Goal: Check status: Verify the current state of an ongoing process or item

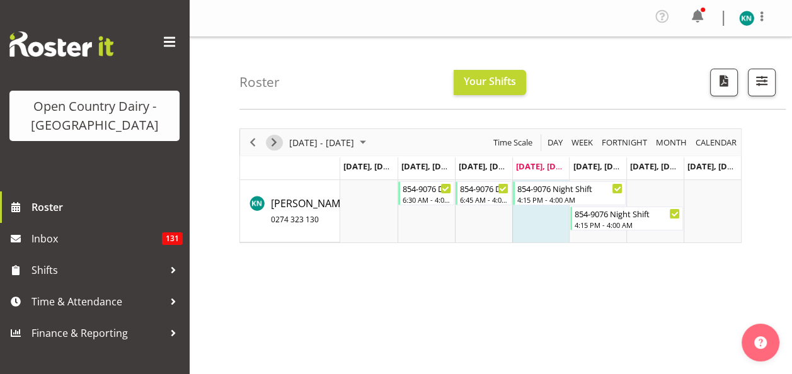
click at [270, 140] on span "Next" at bounding box center [274, 143] width 15 height 16
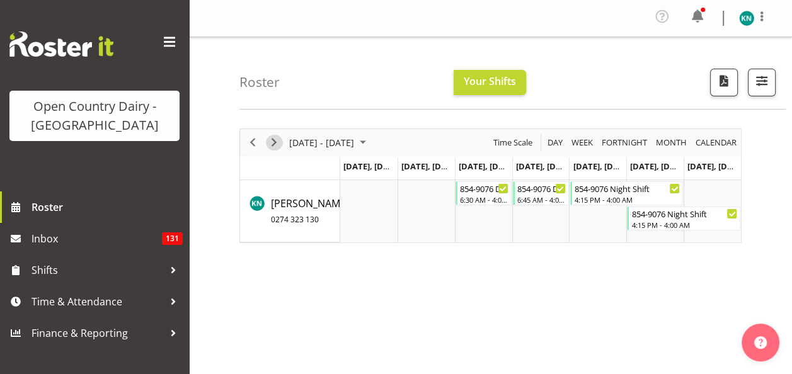
click at [270, 140] on span "Next" at bounding box center [274, 143] width 15 height 16
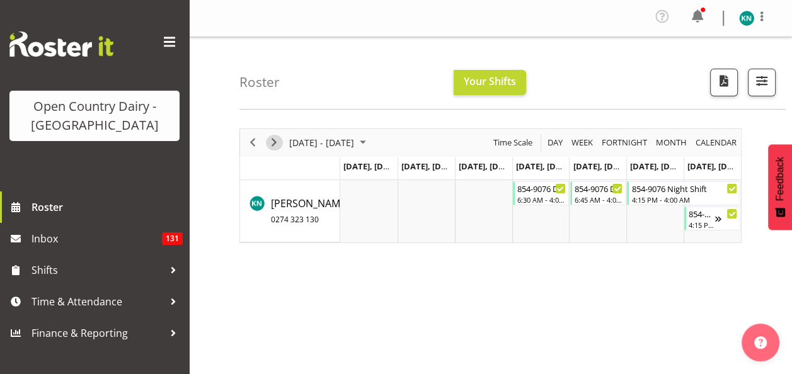
click at [270, 140] on span "Next" at bounding box center [274, 143] width 15 height 16
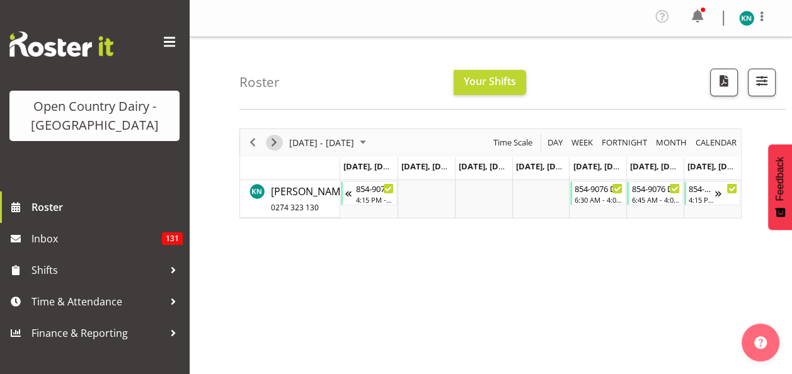
click at [270, 140] on span "Next" at bounding box center [274, 143] width 15 height 16
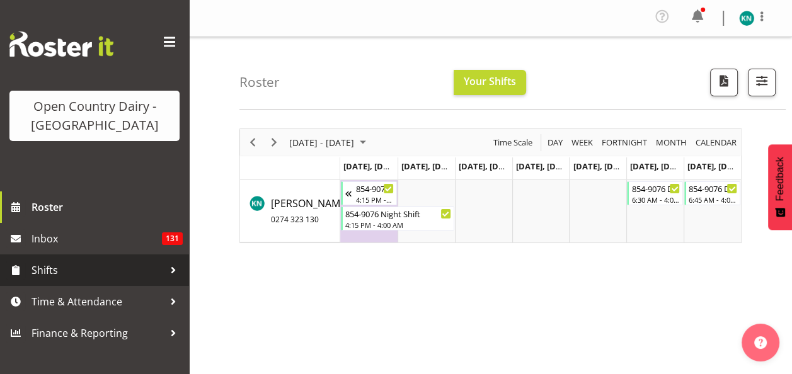
click at [76, 269] on span "Shifts" at bounding box center [98, 270] width 132 height 19
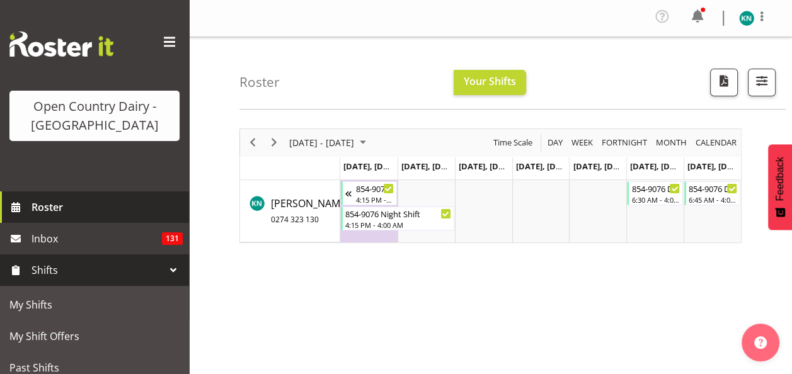
click at [59, 208] on span "Roster" at bounding box center [107, 207] width 151 height 19
